Goal: Task Accomplishment & Management: Use online tool/utility

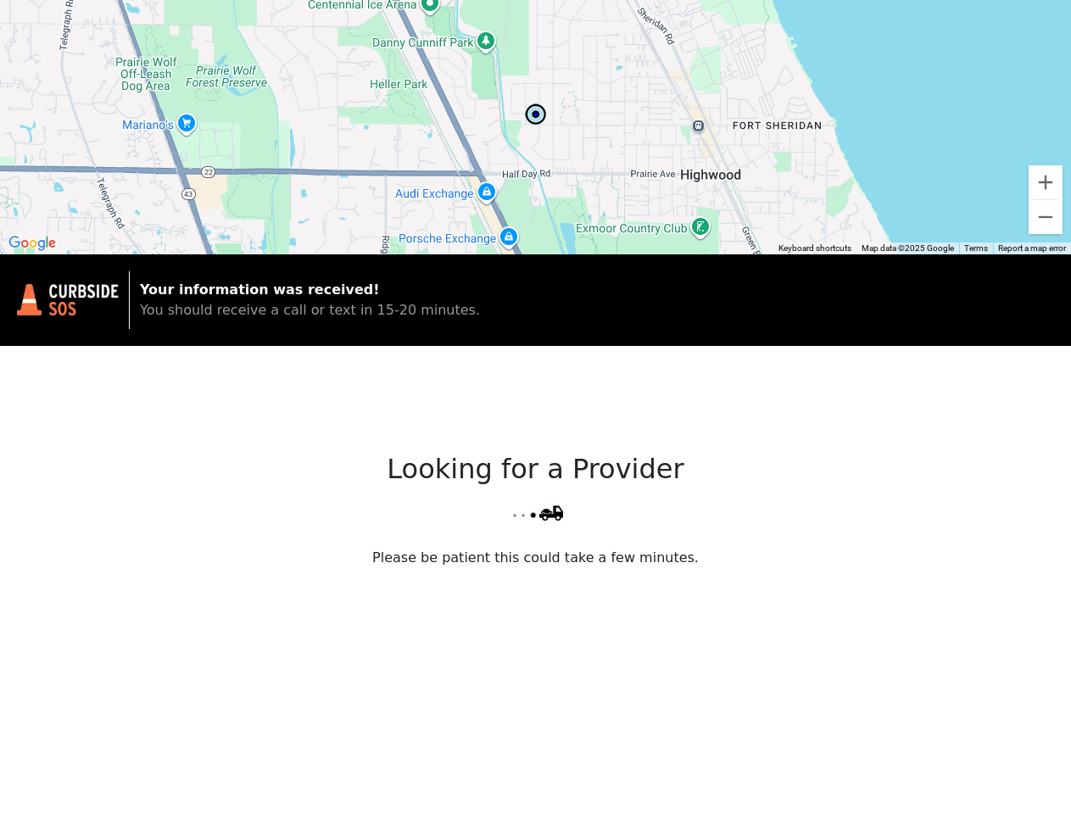
click at [535, 407] on div "Looking for a Provider Please be patient this could take a few minutes." at bounding box center [535, 618] width 1071 height 544
click at [535, 127] on div at bounding box center [535, 127] width 1071 height 254
click at [536, 114] on img at bounding box center [535, 114] width 25 height 25
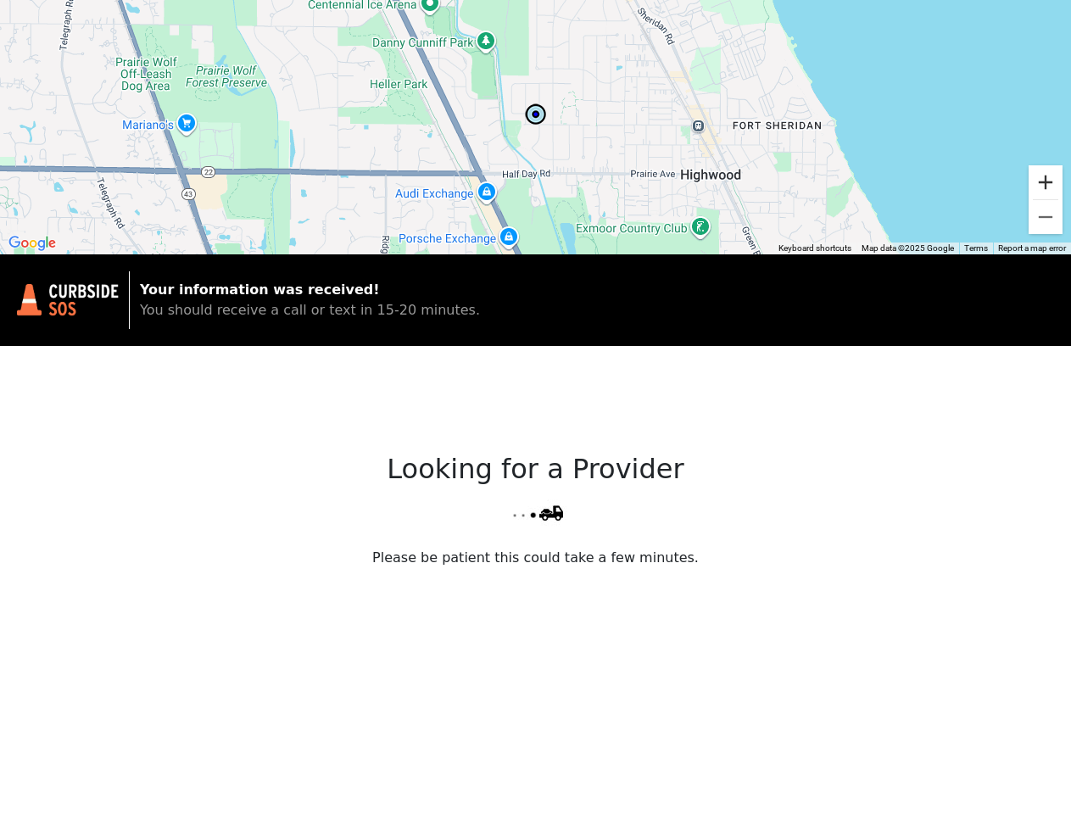
click at [1046, 182] on button "Zoom in" at bounding box center [1046, 182] width 34 height 34
click at [1046, 217] on button "Zoom out" at bounding box center [1046, 217] width 34 height 34
click at [815, 248] on button "Keyboard shortcuts" at bounding box center [814, 249] width 73 height 12
